Goal: Information Seeking & Learning: Learn about a topic

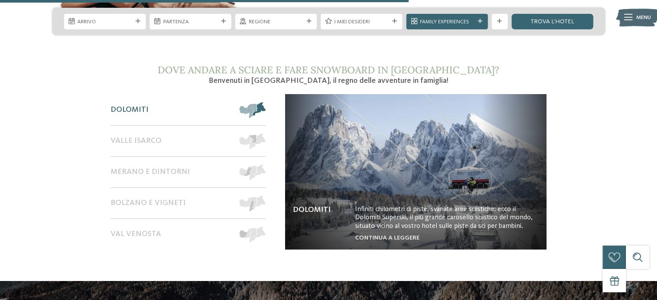
scroll to position [1383, 0]
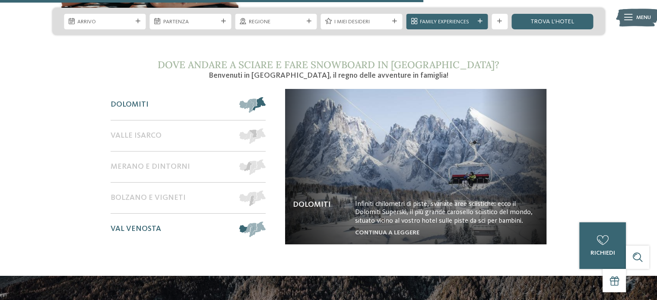
click at [204, 216] on div "Val Venosta" at bounding box center [171, 229] width 121 height 31
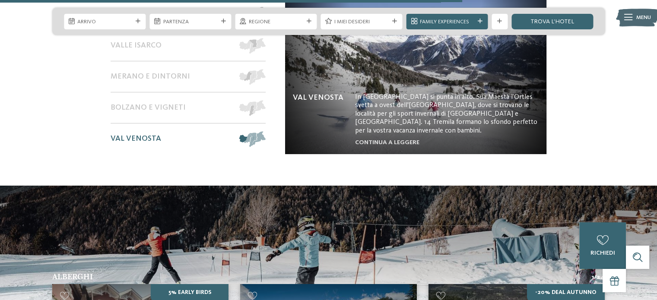
scroll to position [1512, 0]
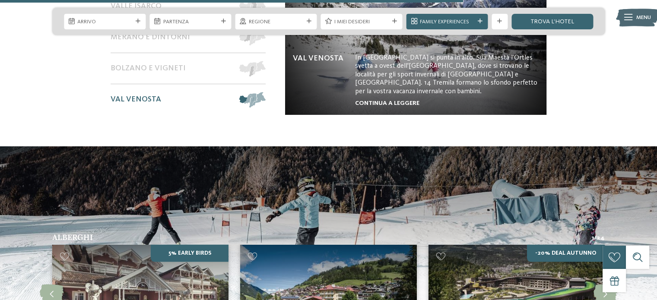
click at [384, 100] on link "continua a leggere" at bounding box center [387, 103] width 64 height 6
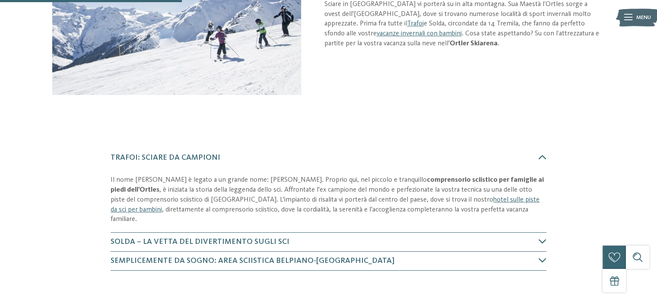
scroll to position [179, 0]
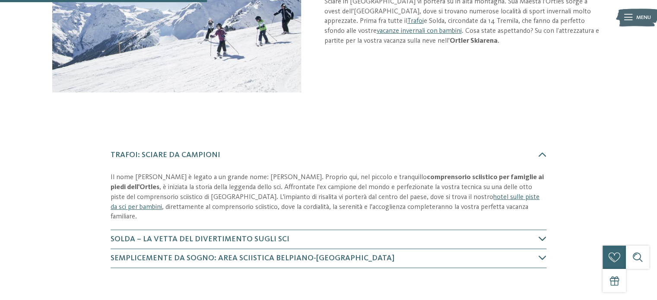
click at [245, 235] on span "Solda – la vetta del divertimento sugli sci" at bounding box center [200, 239] width 179 height 8
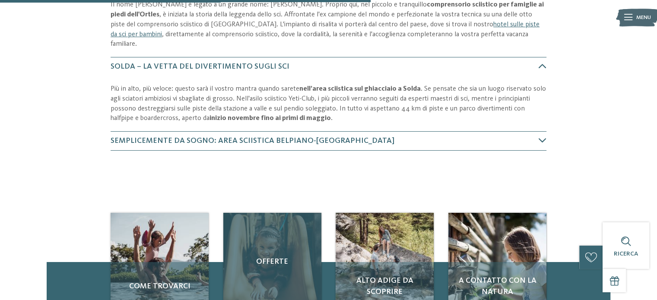
scroll to position [351, 0]
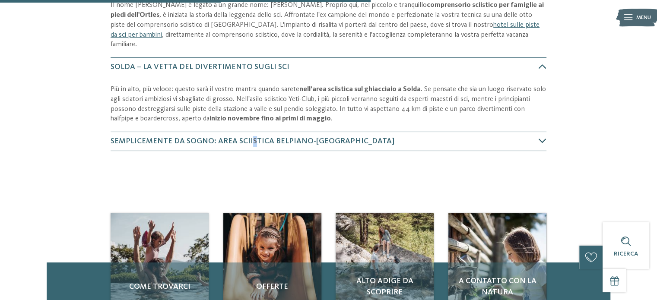
click at [249, 137] on span "Semplicemente da sogno: area sciistica Belpiano-San Valentino" at bounding box center [253, 141] width 284 height 8
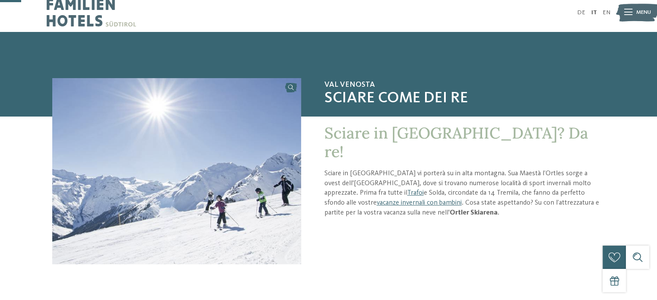
scroll to position [0, 0]
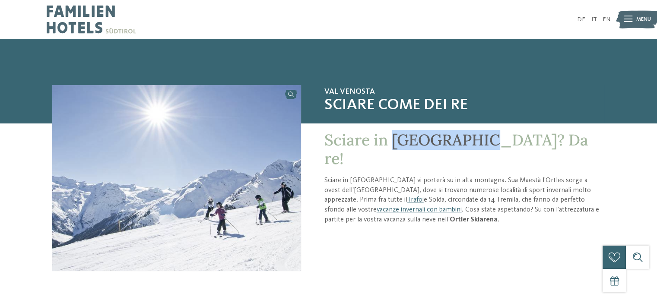
drag, startPoint x: 395, startPoint y: 138, endPoint x: 474, endPoint y: 140, distance: 78.2
click at [474, 140] on span "Sciare in Val Venosta? Da re!" at bounding box center [456, 149] width 264 height 38
copy span "Val Venosta"
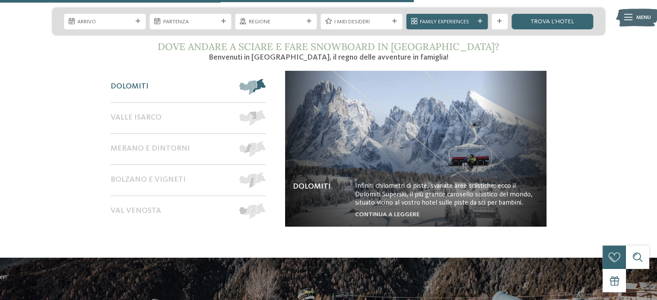
scroll to position [1426, 0]
